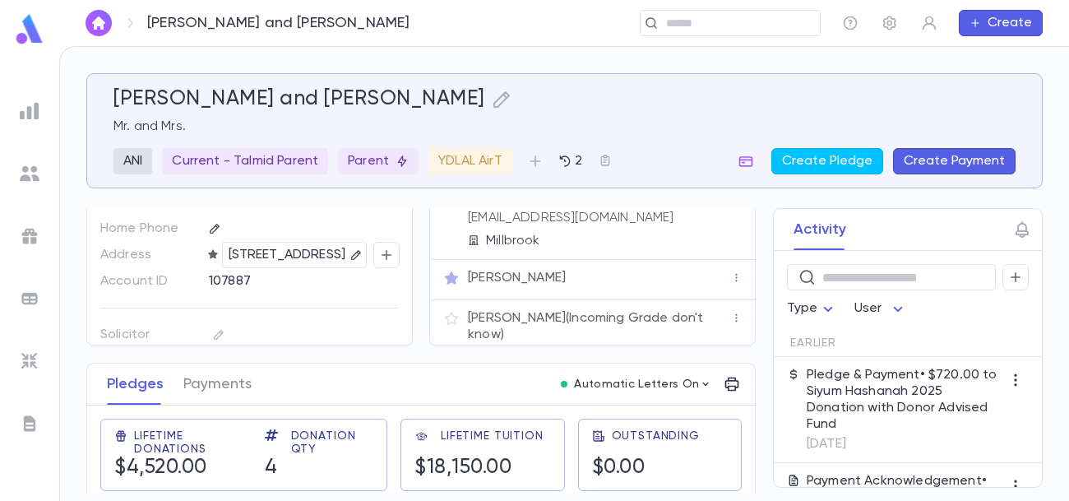
scroll to position [103, 0]
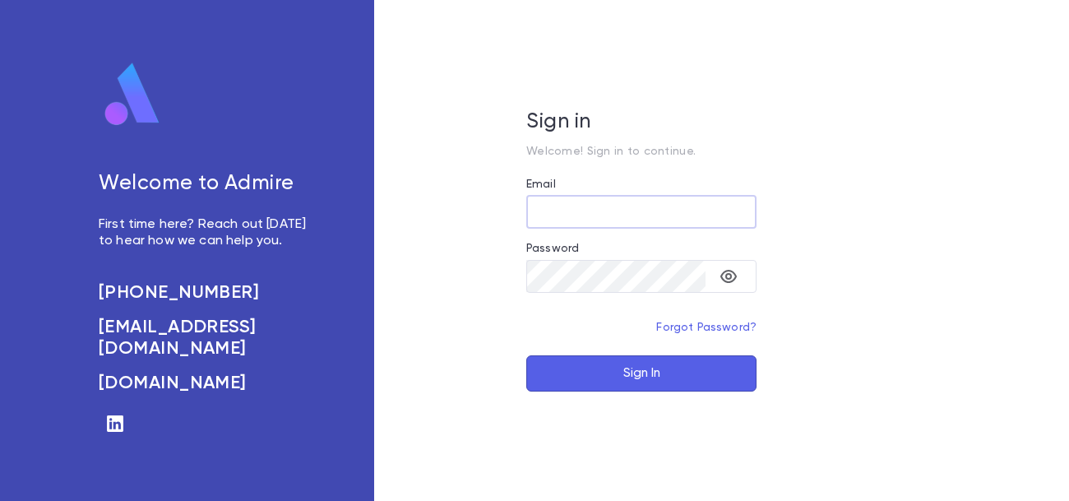
type input "**********"
click at [610, 373] on button "Sign In" at bounding box center [641, 373] width 230 height 36
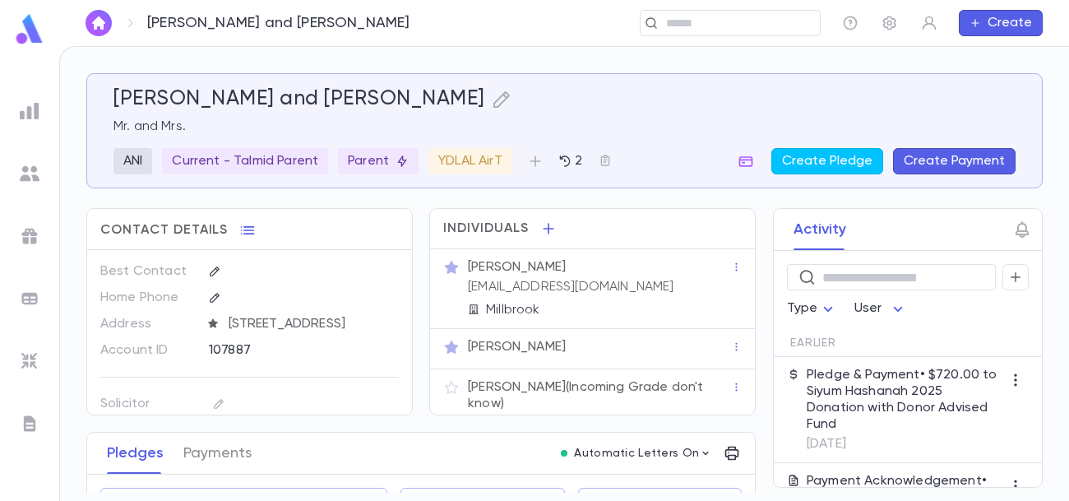
click at [544, 393] on p "Yosef Sobol (Incoming Grade don't know)" at bounding box center [599, 395] width 263 height 33
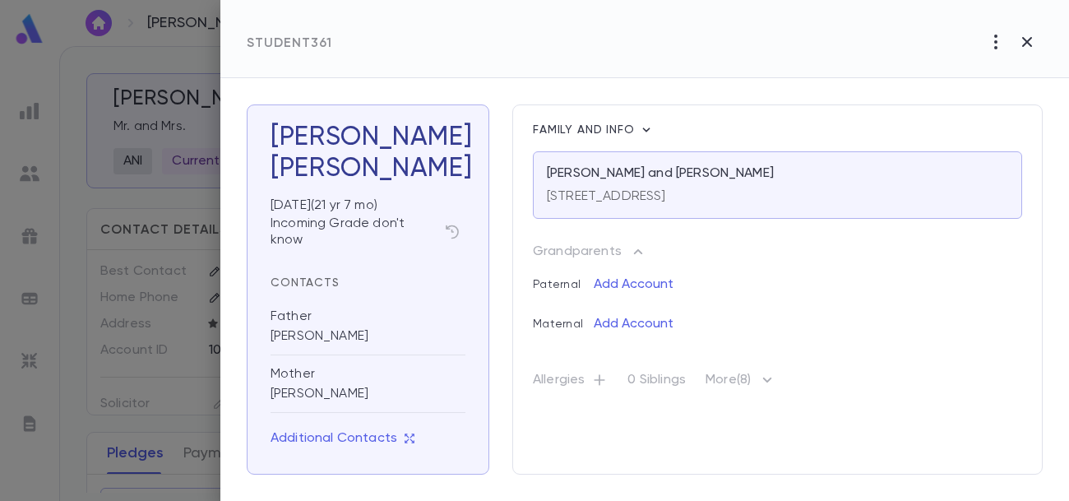
click at [544, 393] on p "Allergies" at bounding box center [570, 383] width 75 height 23
click at [451, 231] on icon "button" at bounding box center [452, 232] width 13 height 14
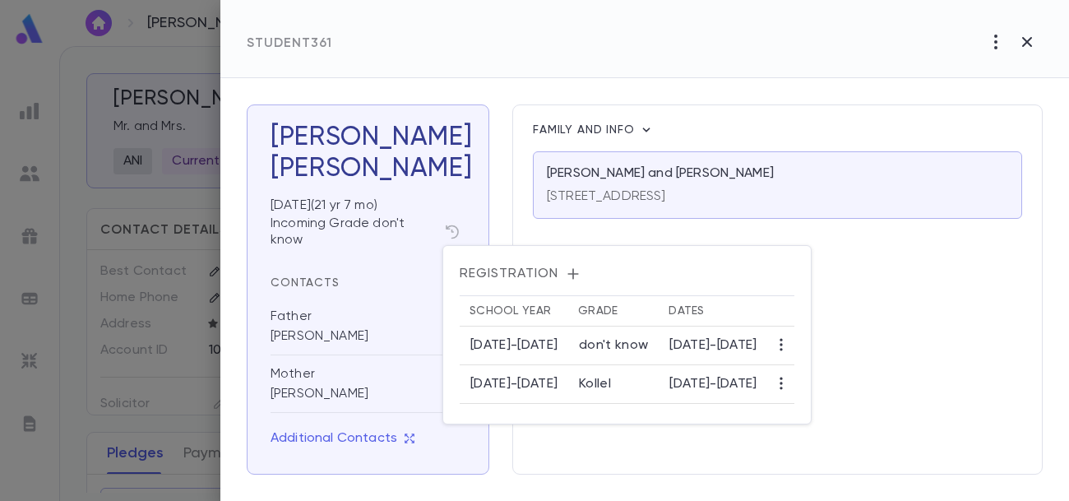
click at [990, 351] on div at bounding box center [534, 250] width 1069 height 501
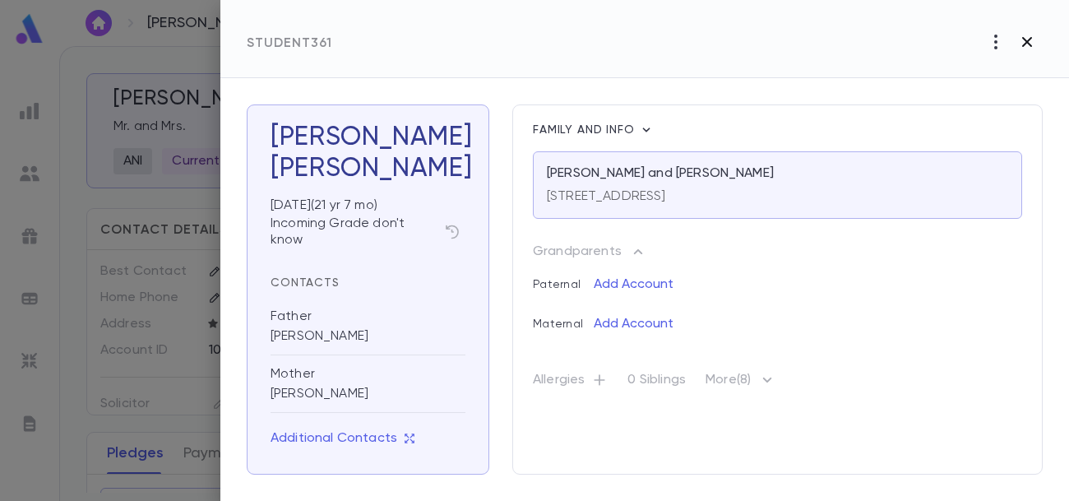
click at [1016, 41] on button "button" at bounding box center [1026, 41] width 31 height 31
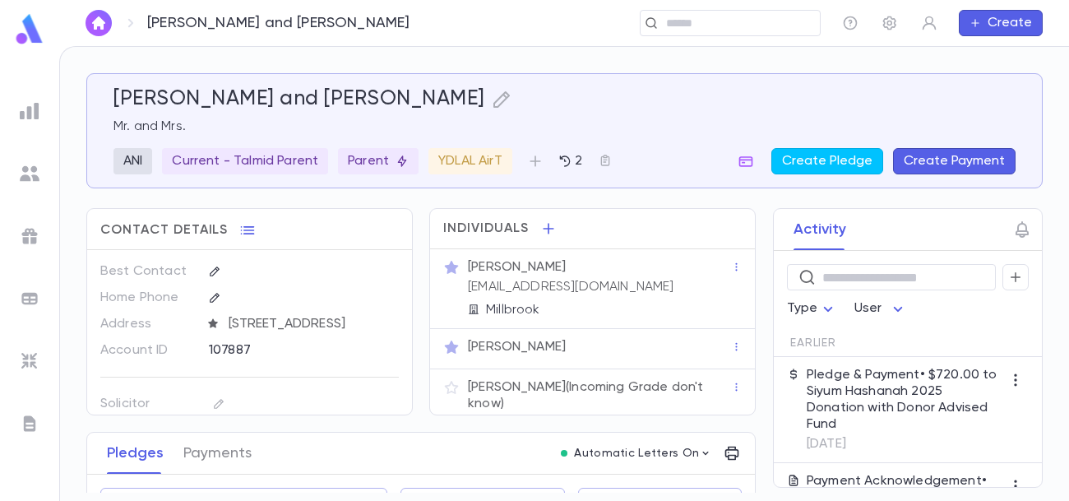
click at [35, 183] on div at bounding box center [30, 174] width 30 height 30
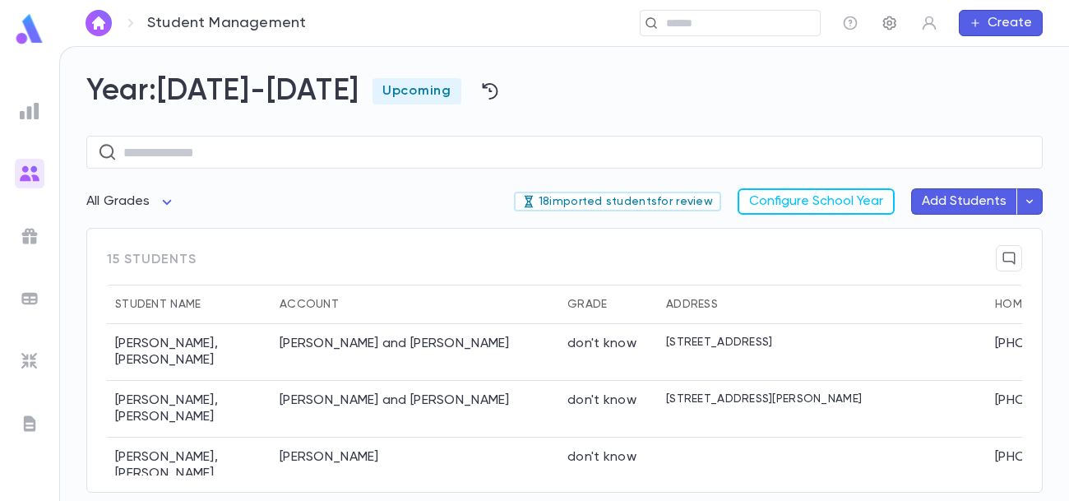
click at [890, 26] on icon "button" at bounding box center [889, 23] width 13 height 14
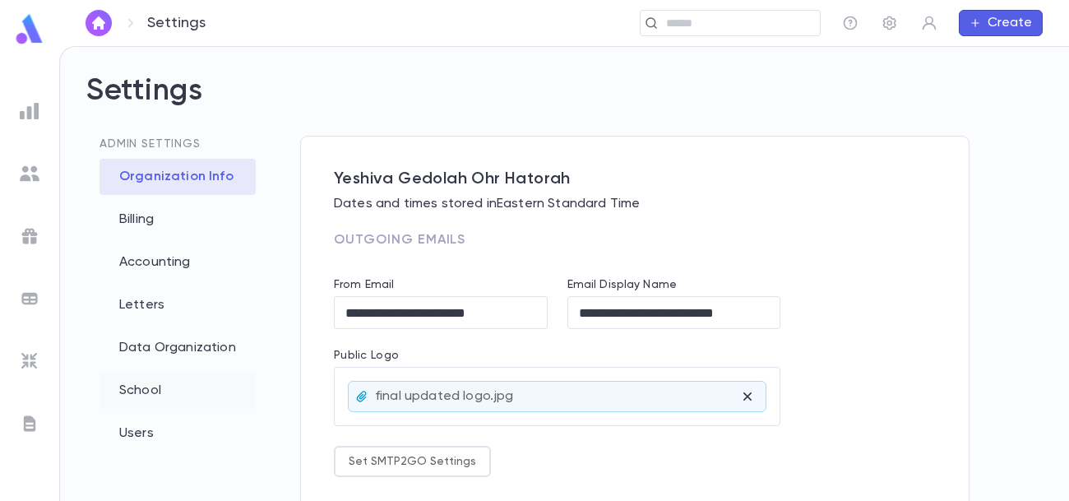
click at [145, 386] on div "School" at bounding box center [177, 390] width 156 height 36
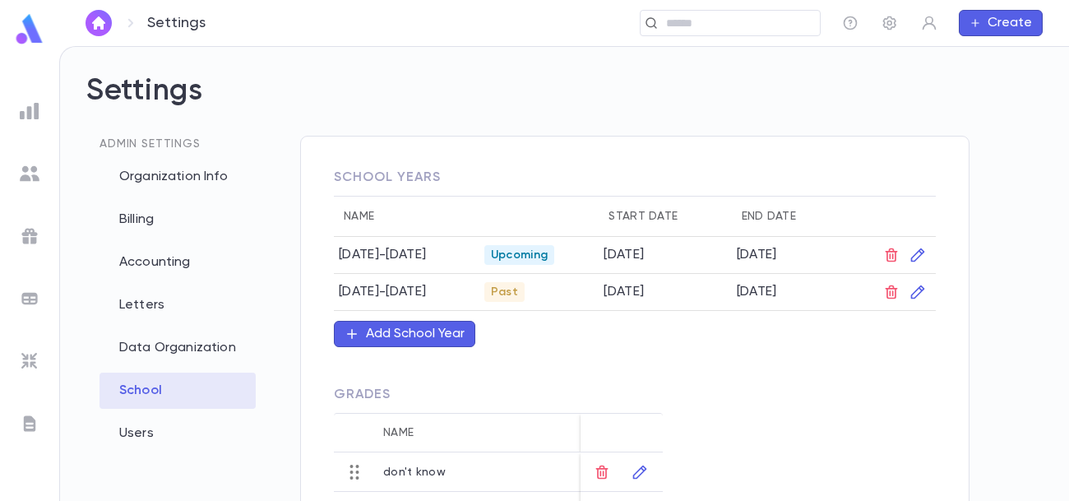
scroll to position [257, 0]
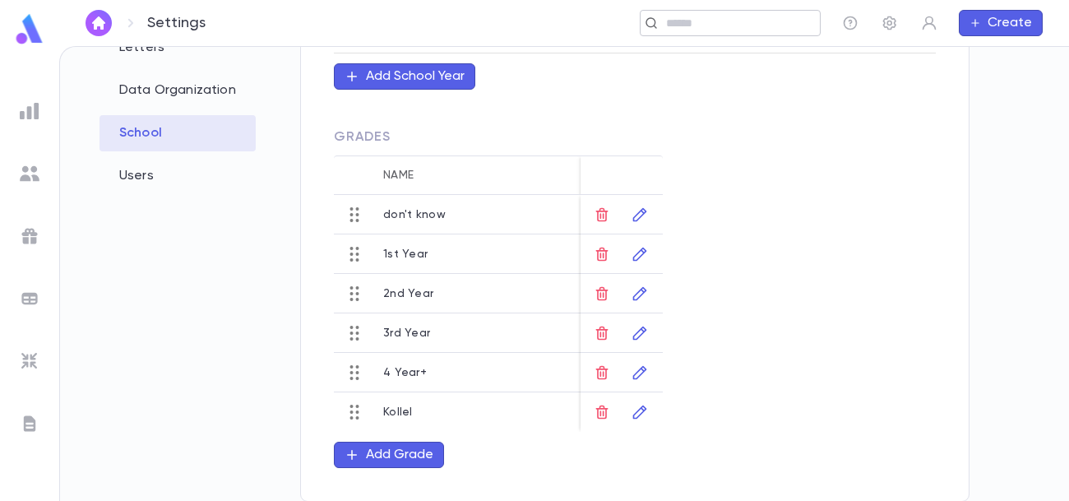
click at [713, 32] on div "​" at bounding box center [730, 23] width 181 height 26
click at [677, 26] on input "text" at bounding box center [534, 24] width 557 height 16
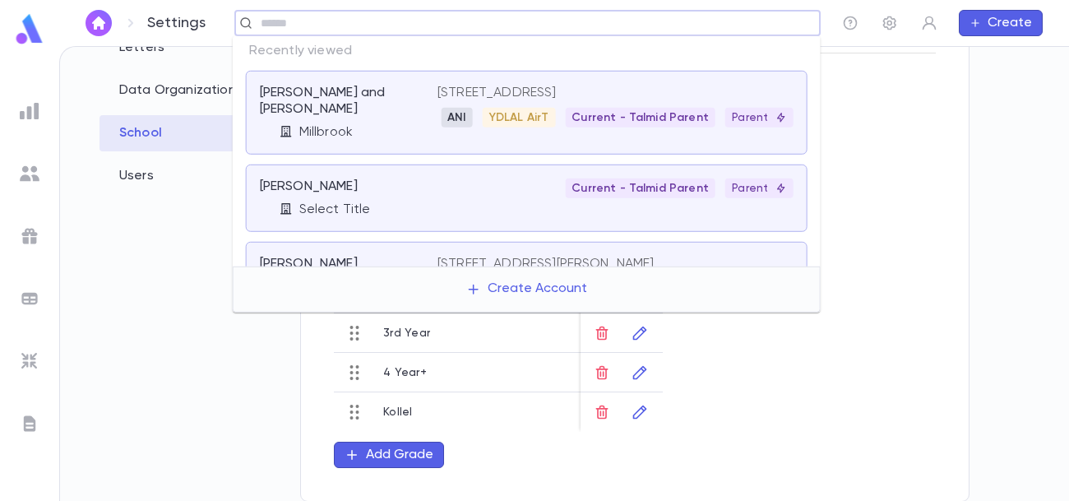
click at [500, 119] on span "YDLAL AirT" at bounding box center [519, 117] width 73 height 13
click at [398, 95] on div "[PERSON_NAME] and [PERSON_NAME]" at bounding box center [339, 101] width 158 height 33
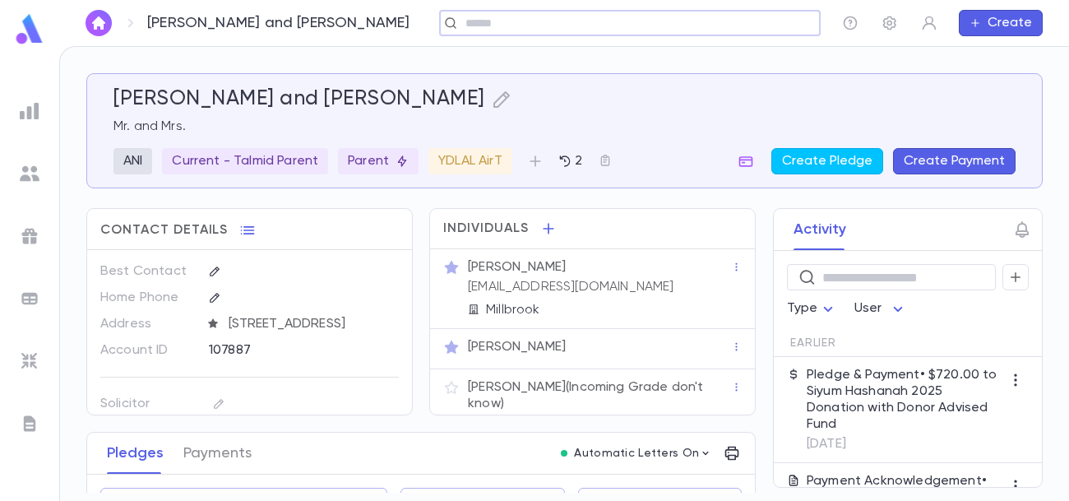
click at [643, 390] on p "Yosef Sobol (Incoming Grade don't know)" at bounding box center [599, 395] width 263 height 33
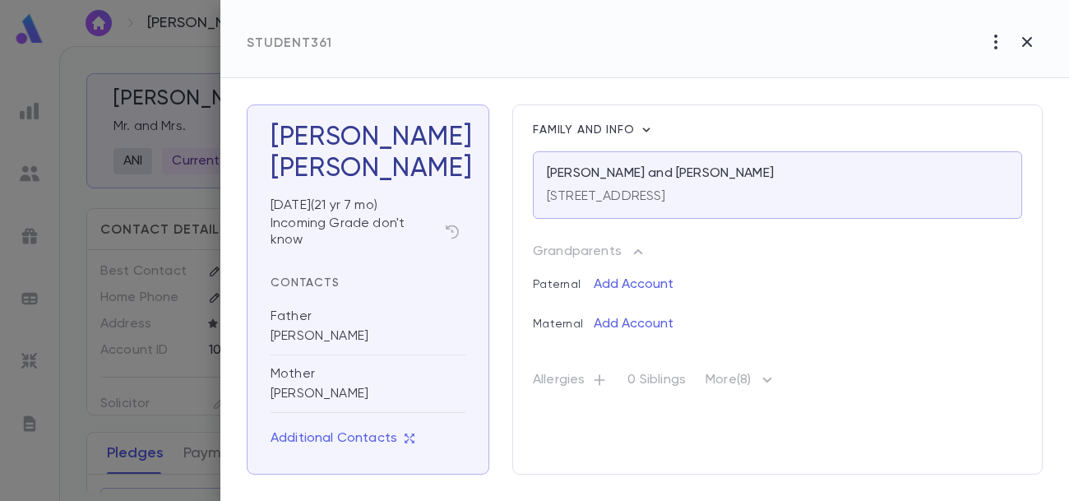
click at [777, 376] on icon "button" at bounding box center [767, 380] width 20 height 20
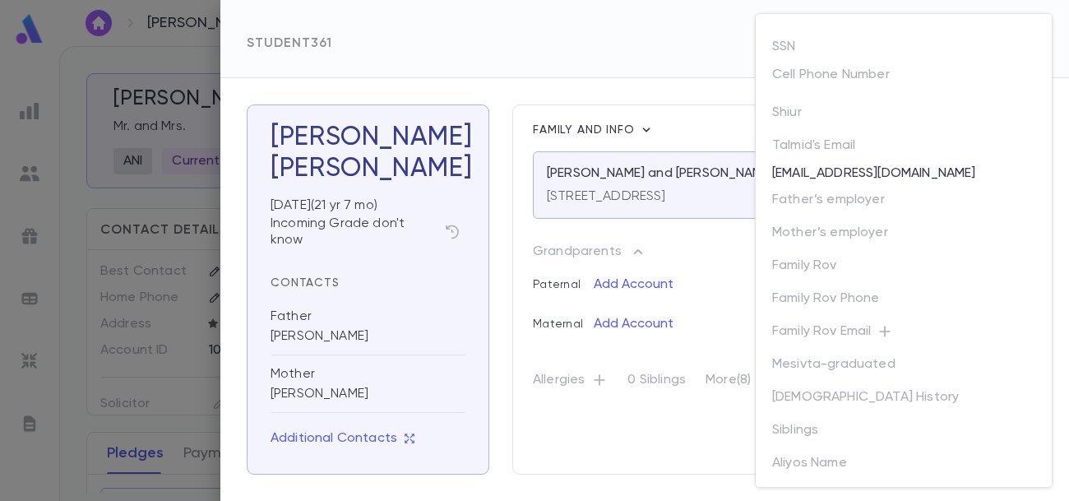
scroll to position [278, 0]
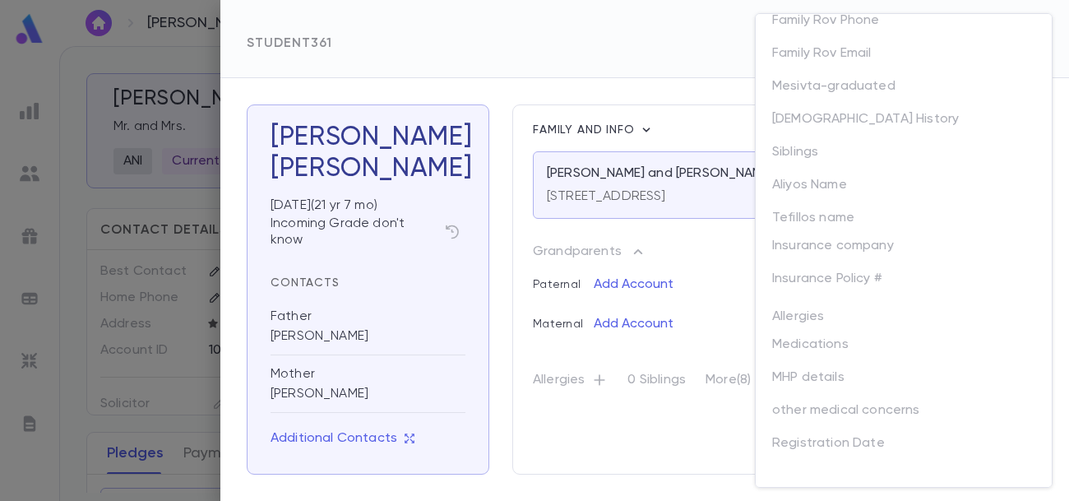
click at [707, 312] on div at bounding box center [534, 250] width 1069 height 501
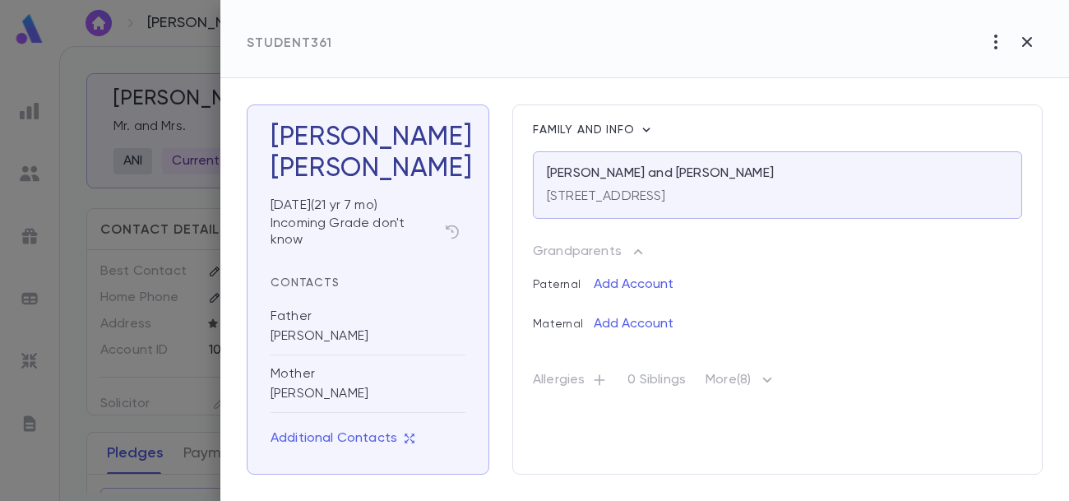
click at [61, 113] on div at bounding box center [534, 250] width 1069 height 501
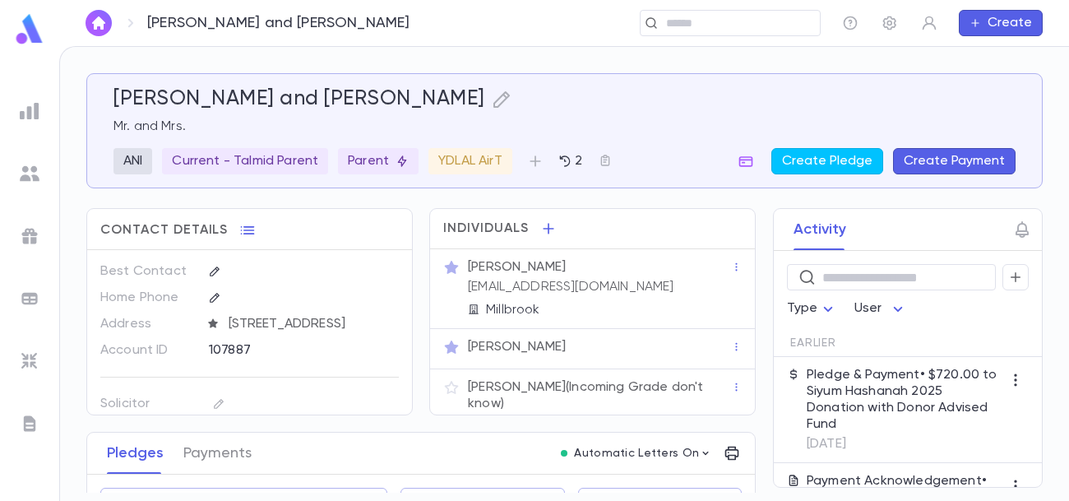
click at [30, 188] on ul at bounding box center [29, 295] width 59 height 411
click at [29, 172] on img at bounding box center [30, 174] width 20 height 20
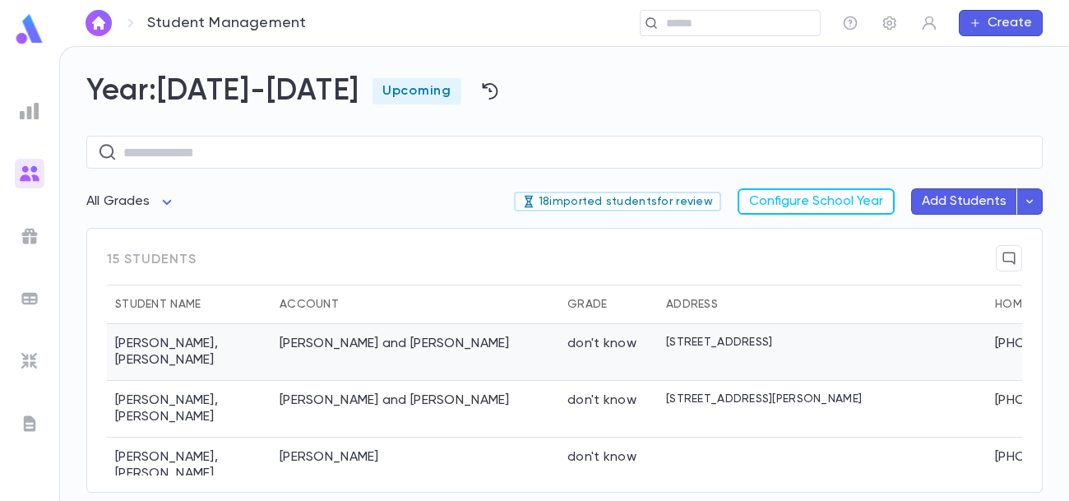
click at [261, 357] on div "Elfman , Meir Simcha" at bounding box center [189, 352] width 164 height 57
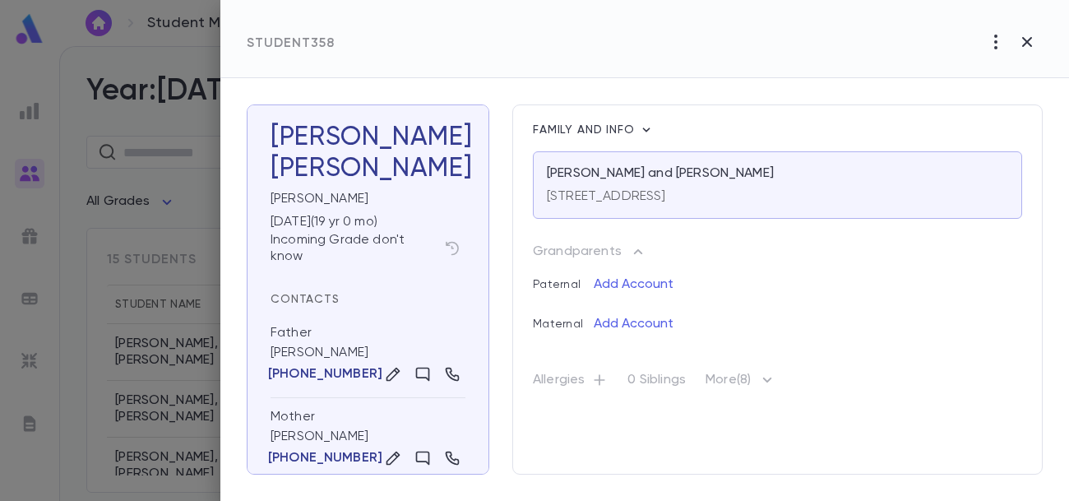
click at [771, 380] on icon "button" at bounding box center [767, 379] width 9 height 5
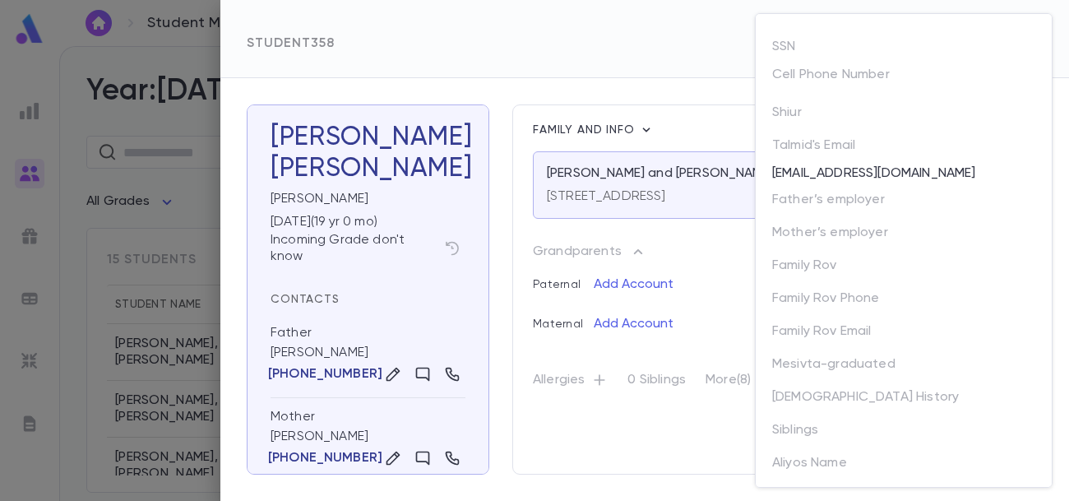
click at [326, 335] on div at bounding box center [534, 250] width 1069 height 501
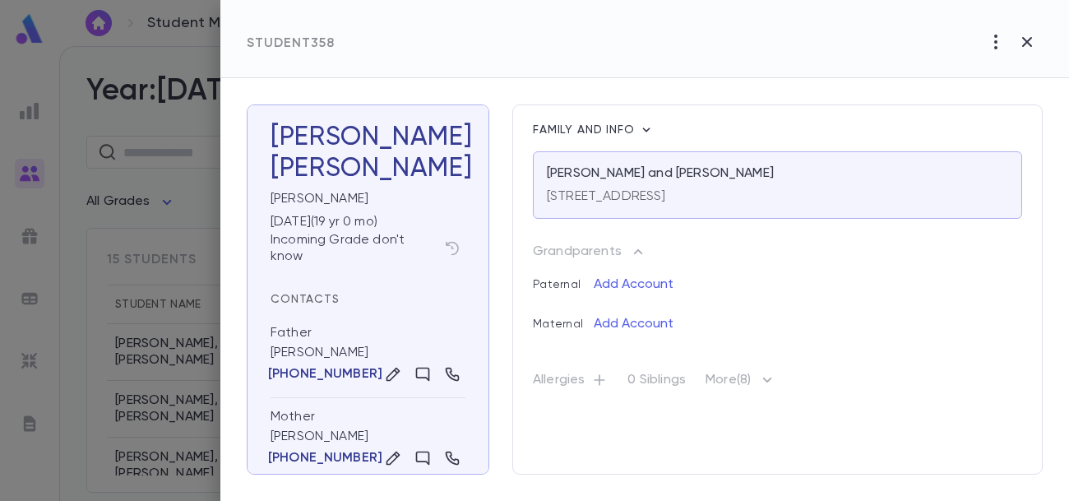
click at [296, 375] on p "(347) 946-4329" at bounding box center [325, 374] width 114 height 16
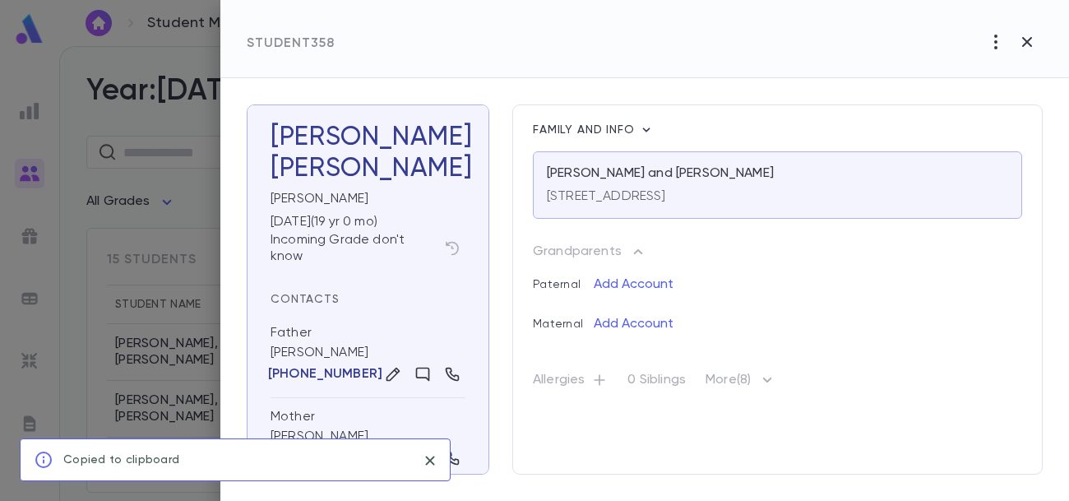
click at [297, 348] on div "Father Feivel Elfman (347) 946-4329" at bounding box center [367, 356] width 195 height 84
